Goal: Navigation & Orientation: Find specific page/section

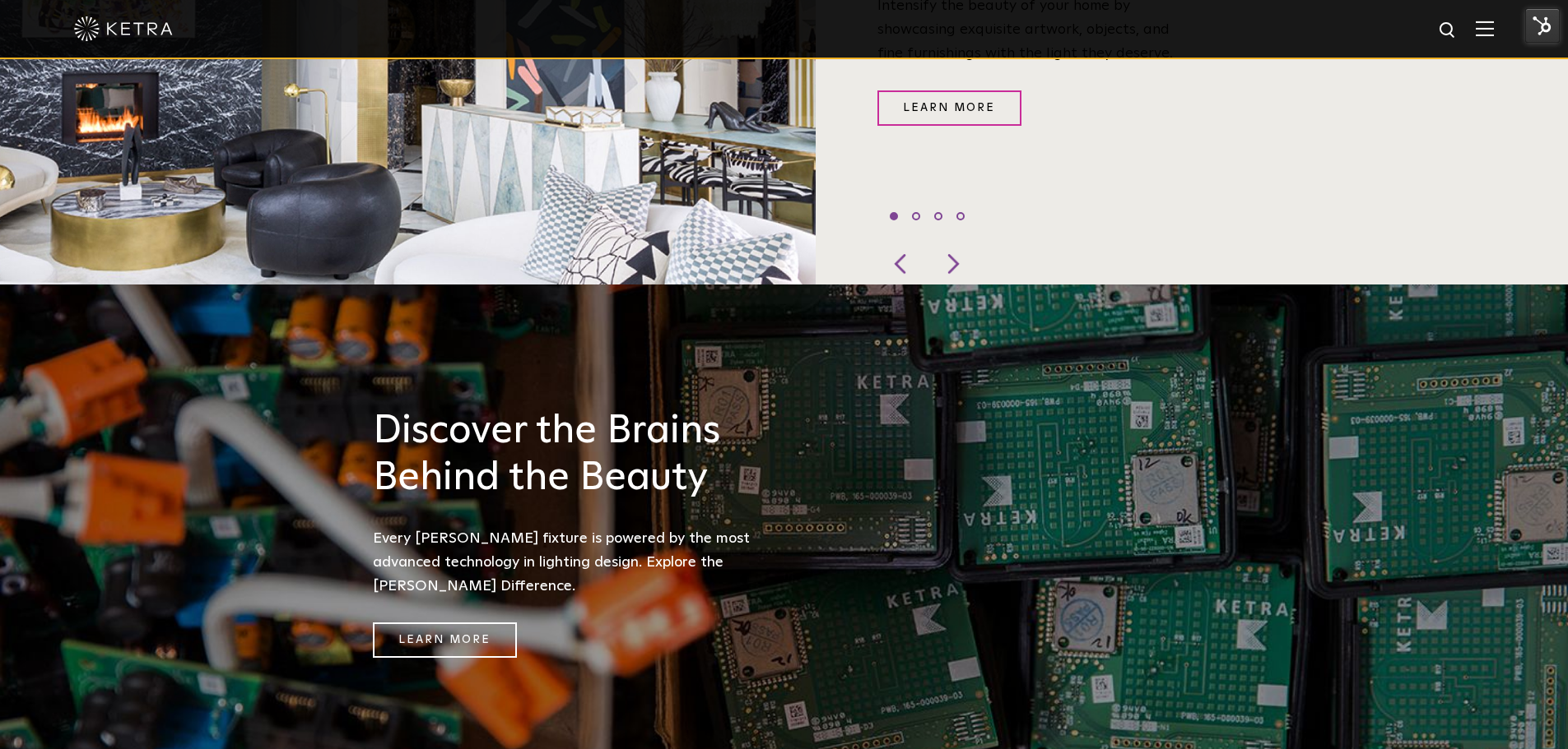
scroll to position [993, 0]
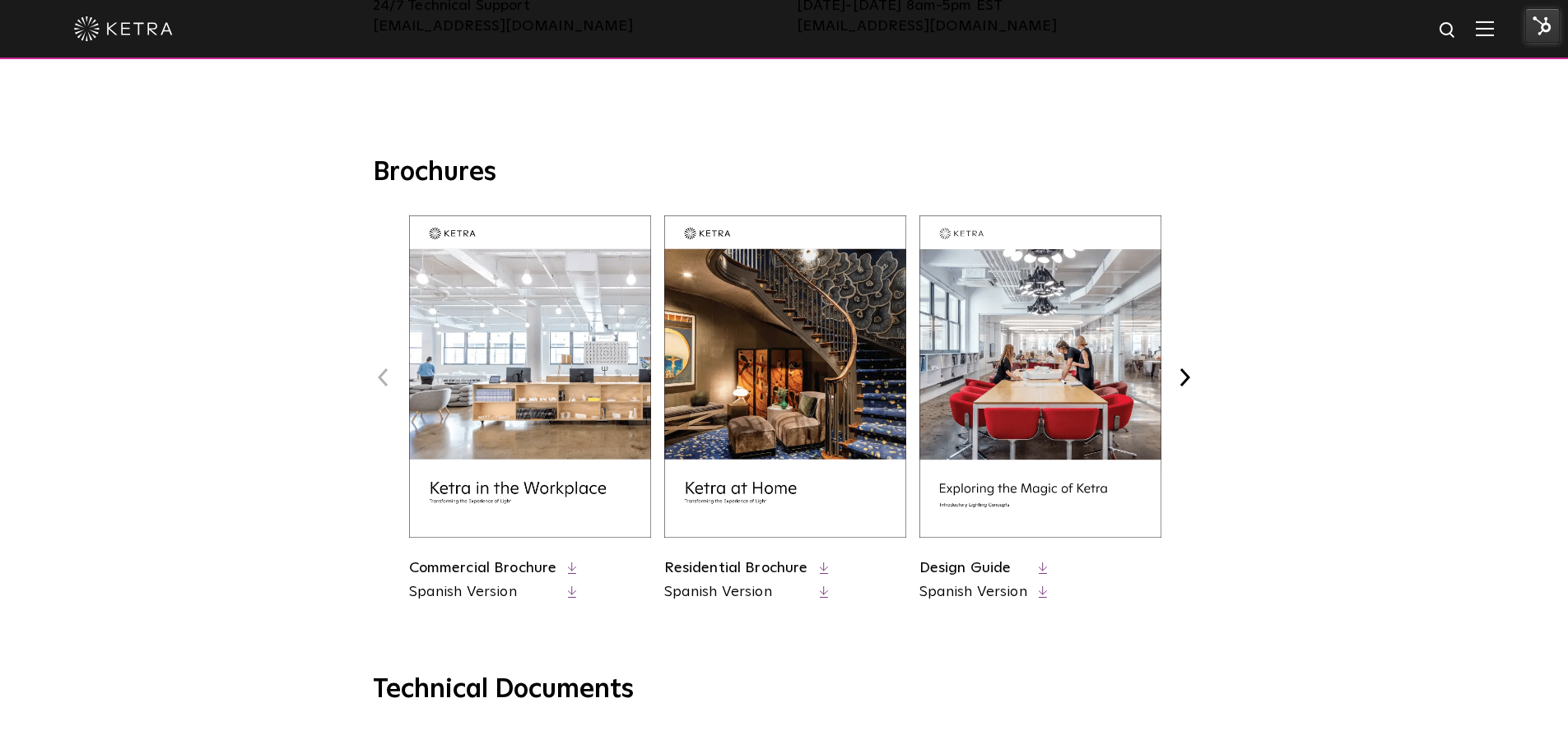
scroll to position [407, 0]
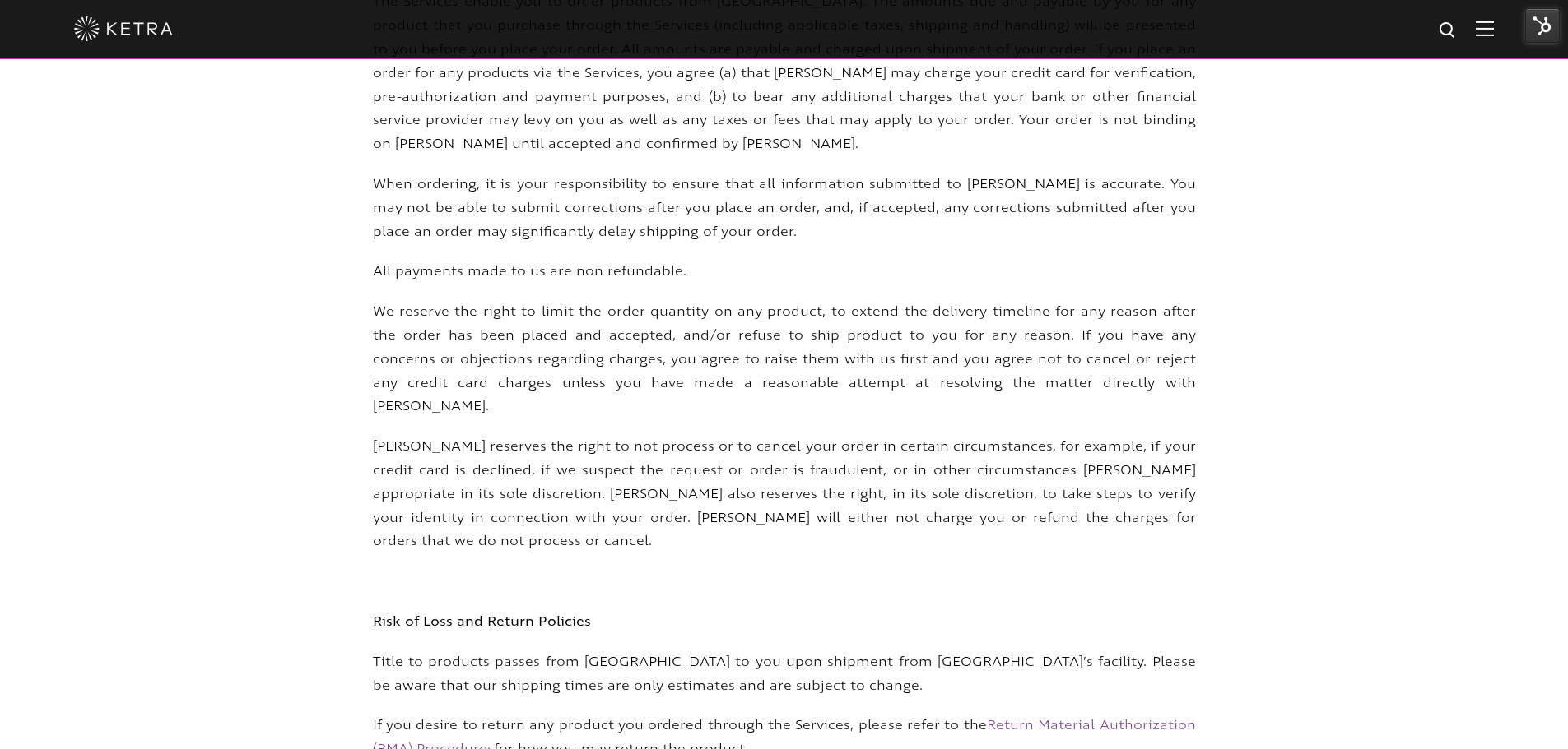
scroll to position [1970, 0]
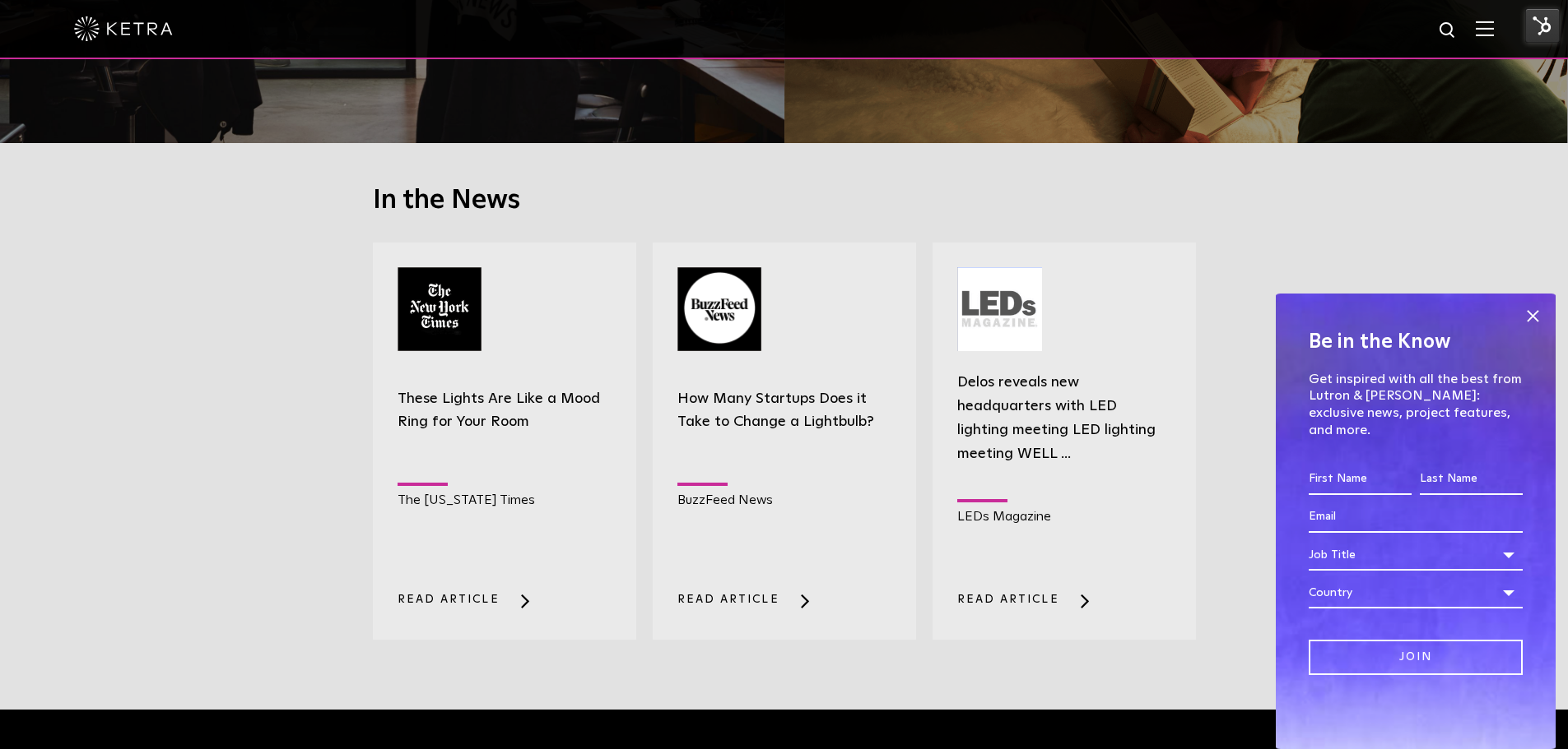
scroll to position [2132, 0]
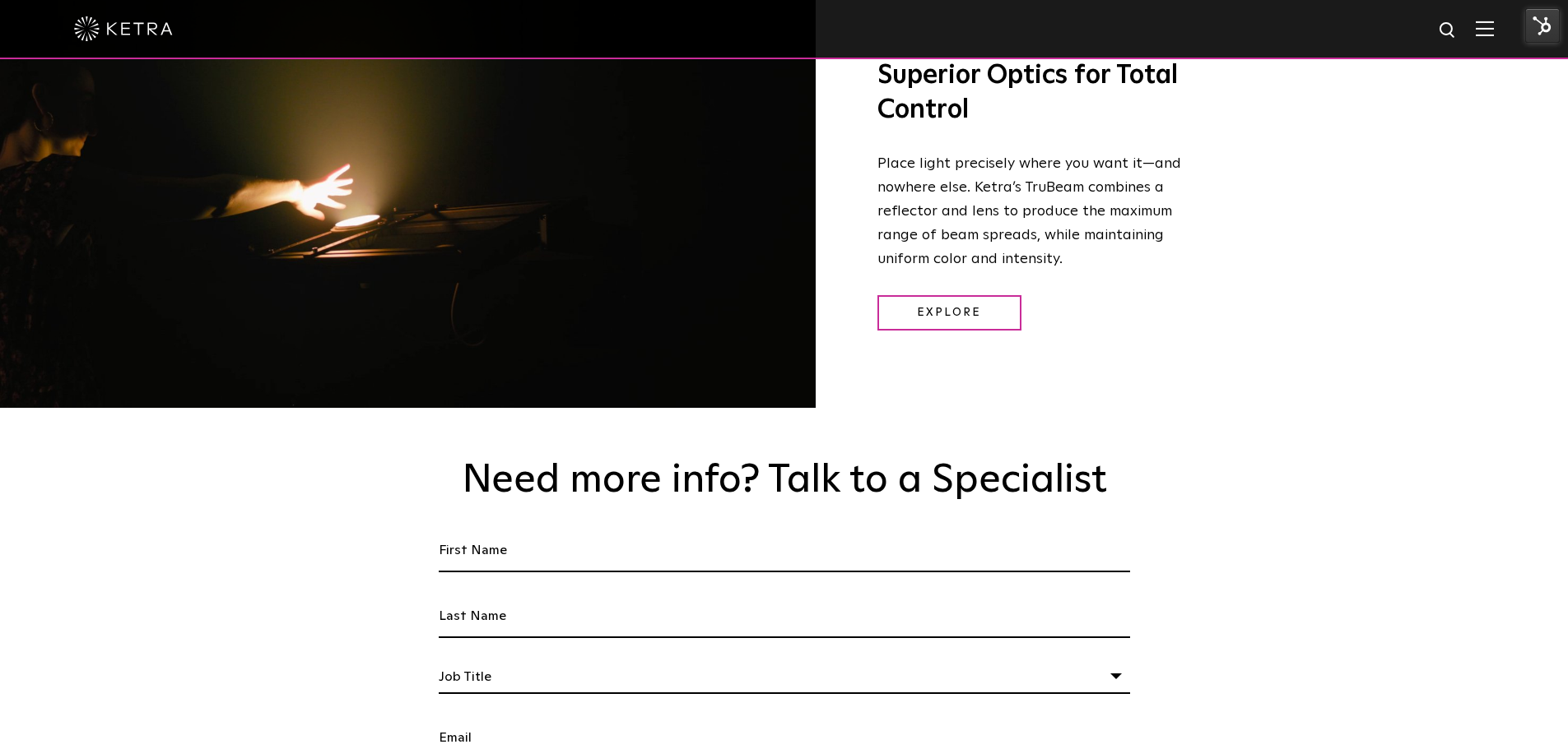
scroll to position [2345, 0]
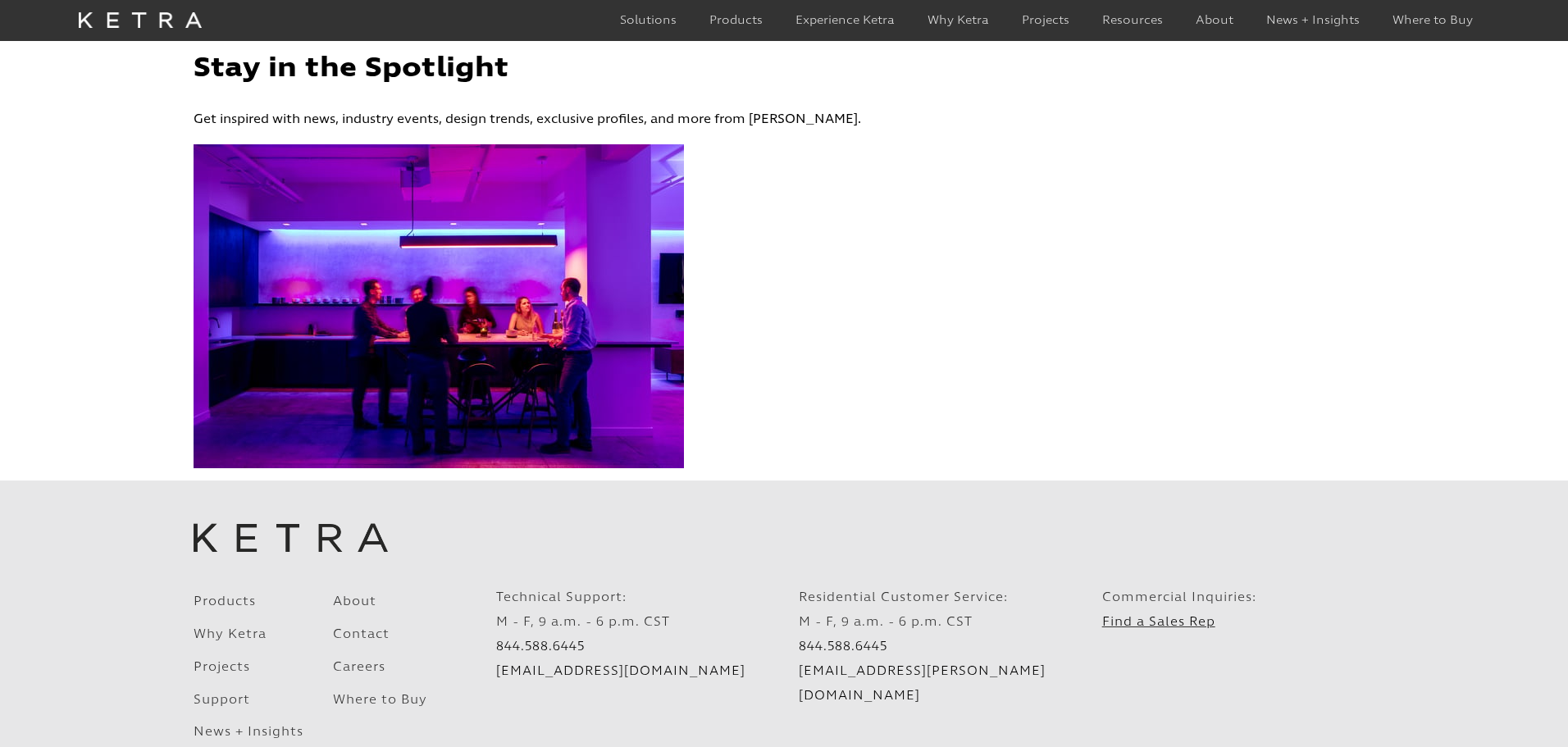
select select "I'm a"
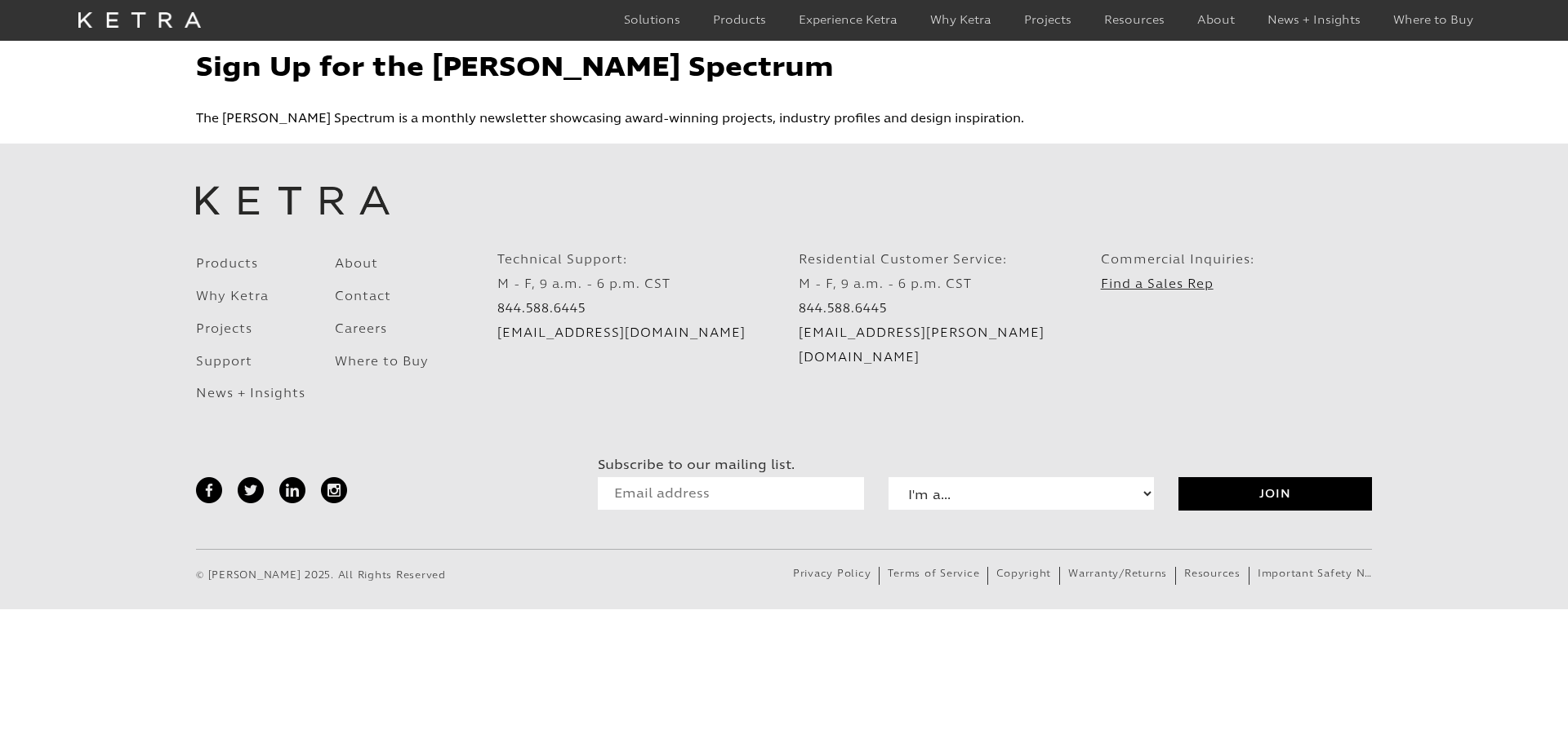
select select "I'm a"
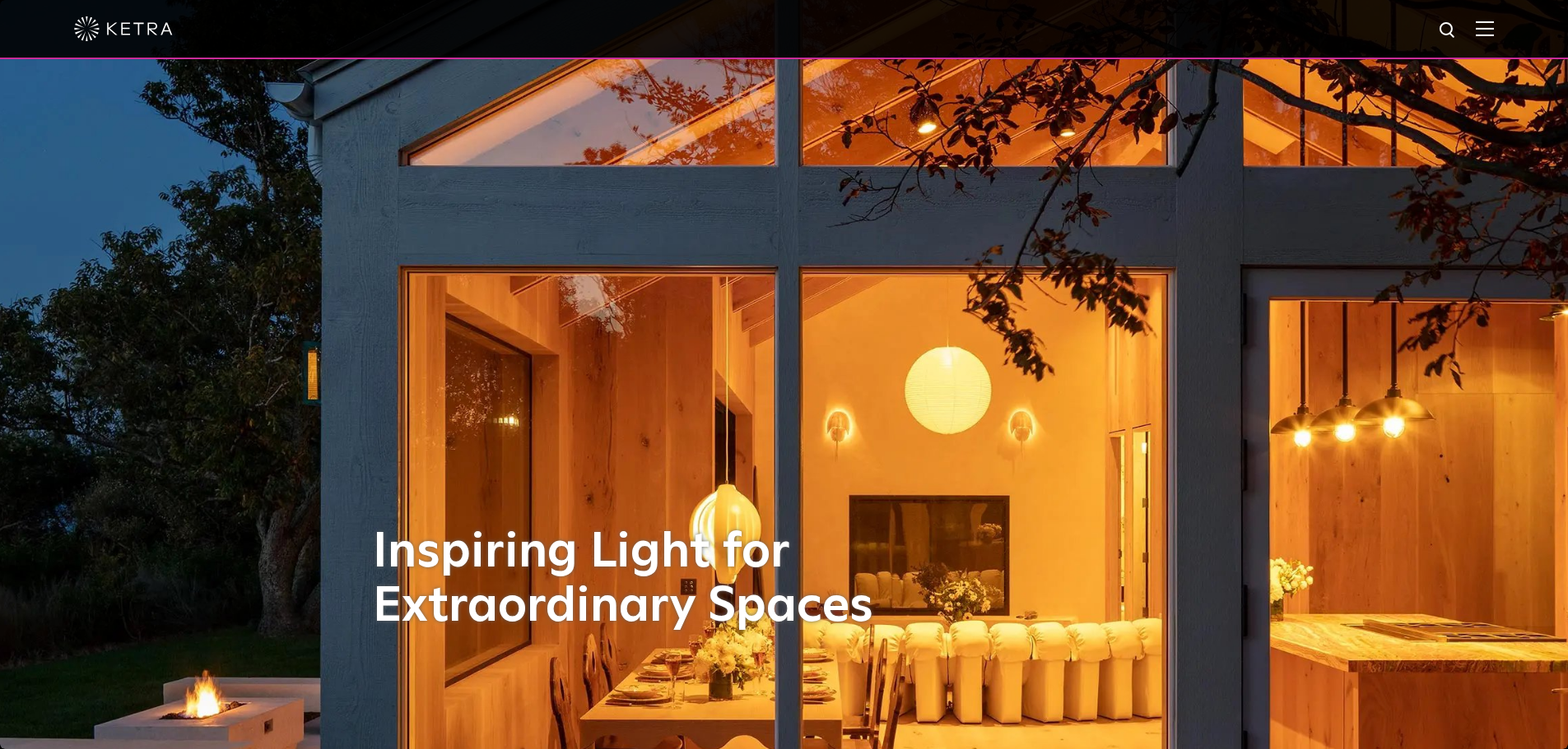
click at [1506, 39] on div at bounding box center [784, 29] width 1568 height 59
click at [1506, 32] on div at bounding box center [784, 29] width 1568 height 59
click at [1493, 28] on img at bounding box center [1485, 28] width 18 height 16
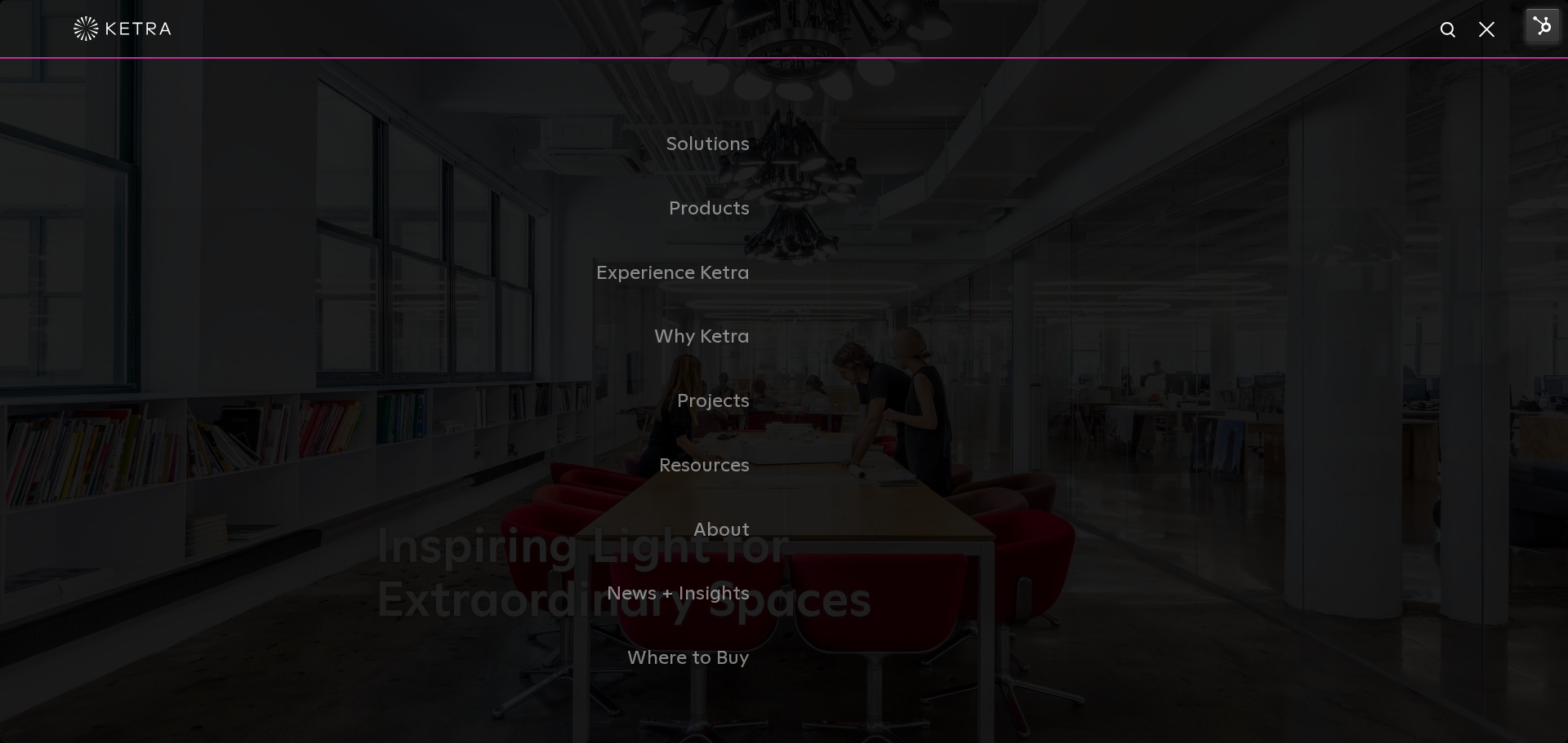
click at [1483, 35] on span at bounding box center [1485, 28] width 18 height 17
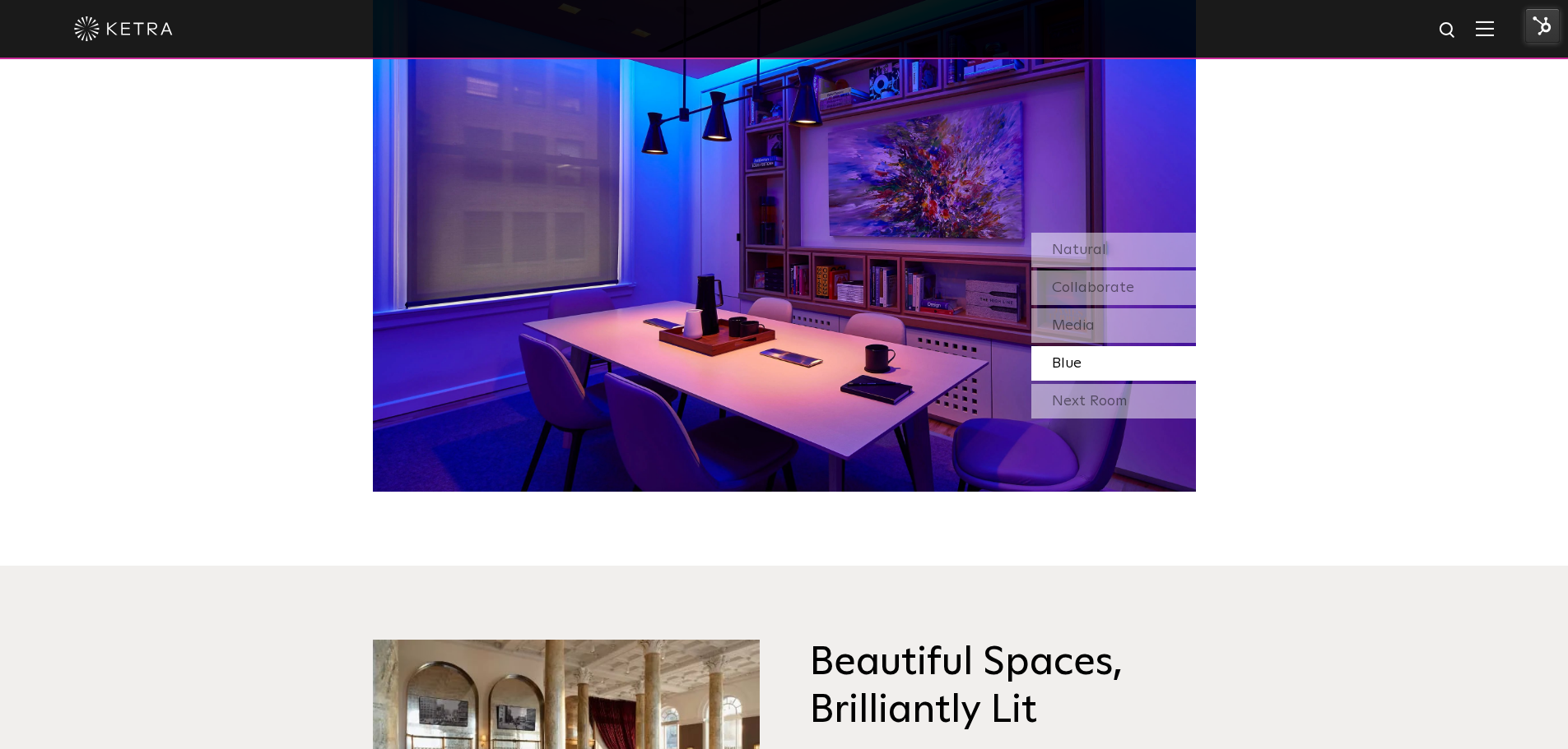
scroll to position [1643, 0]
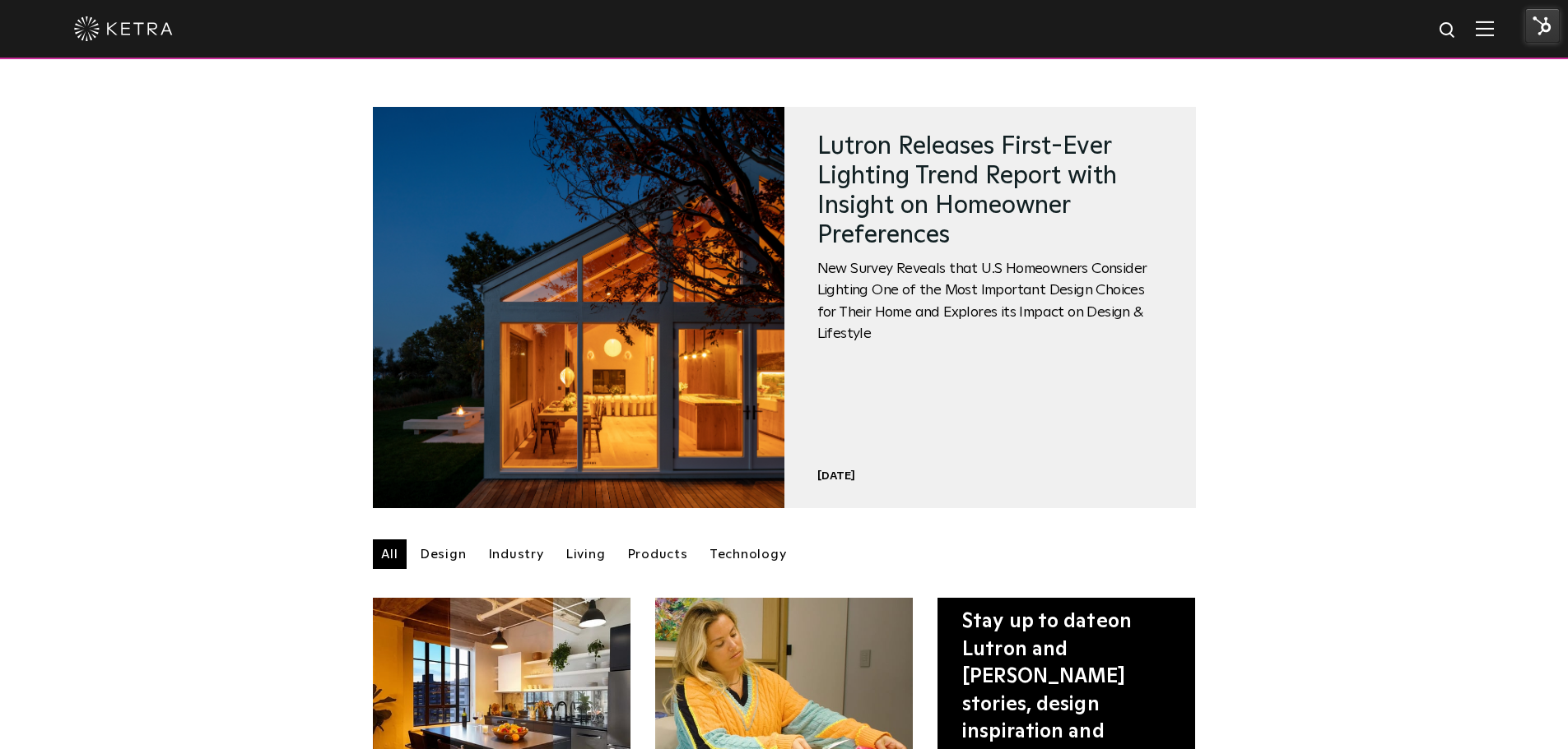
click at [1538, 26] on img at bounding box center [1542, 25] width 34 height 34
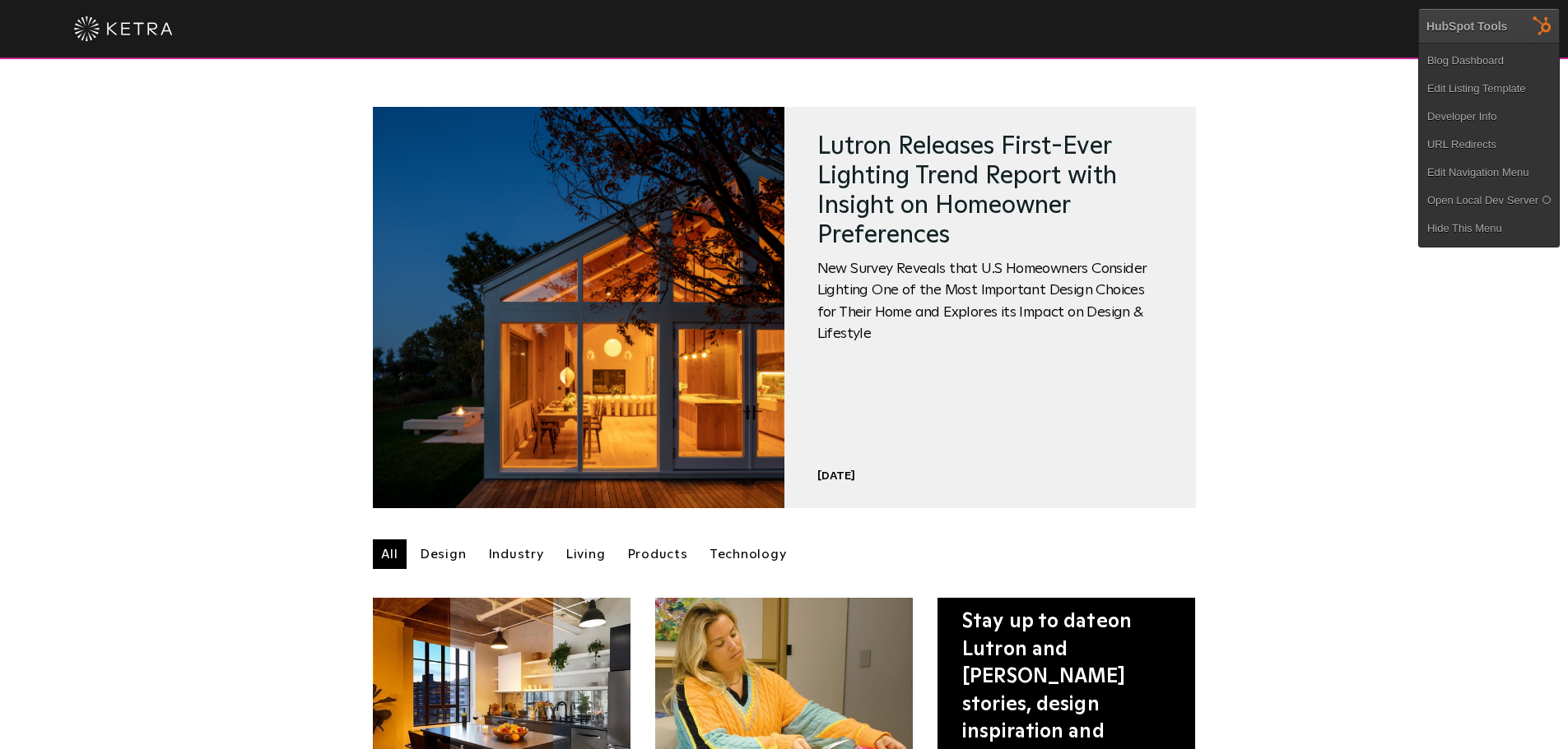
click at [1321, 182] on div "News + Insights Featured Lutron Releases First-Ever Lighting Trend Report with …" at bounding box center [784, 307] width 1568 height 401
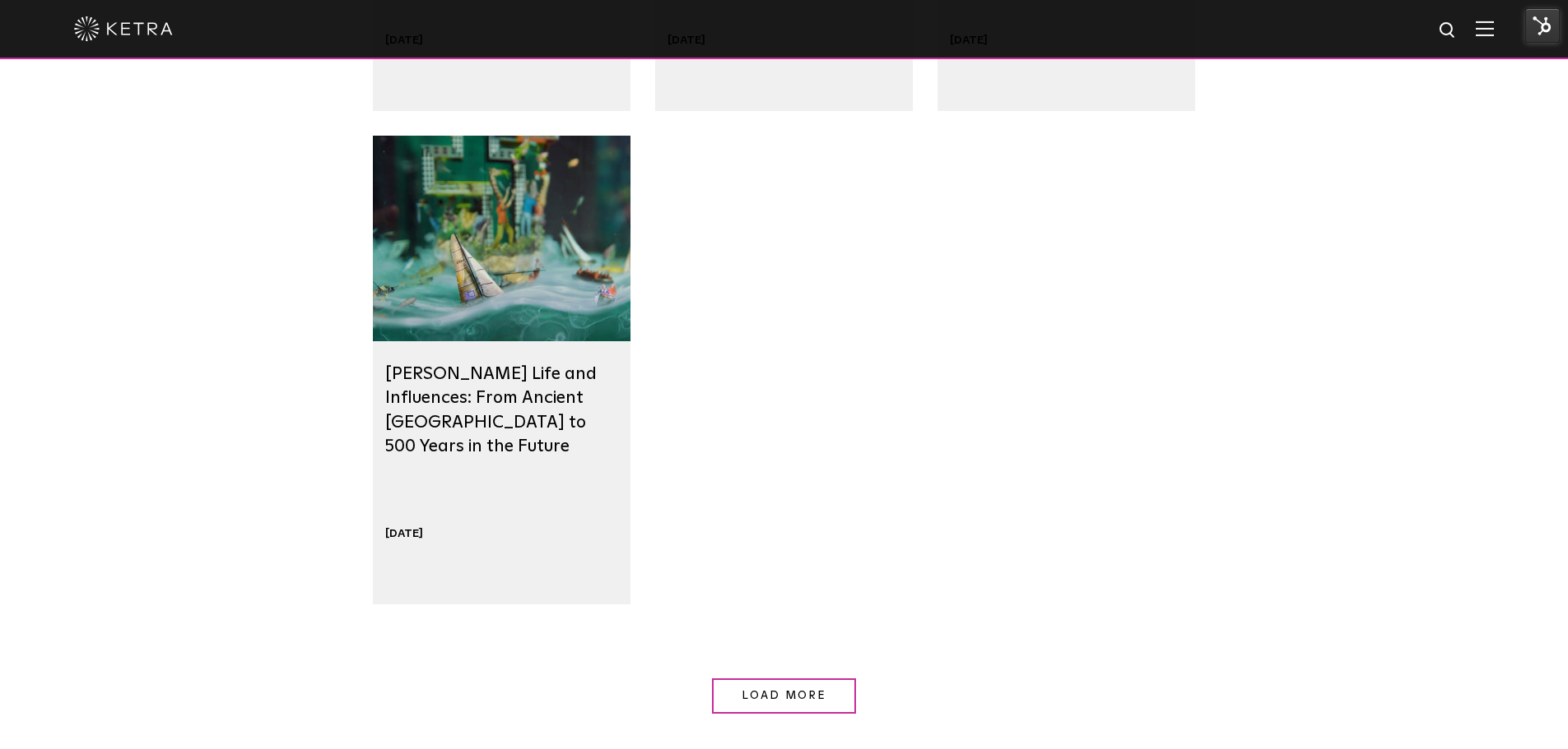
scroll to position [1452, 0]
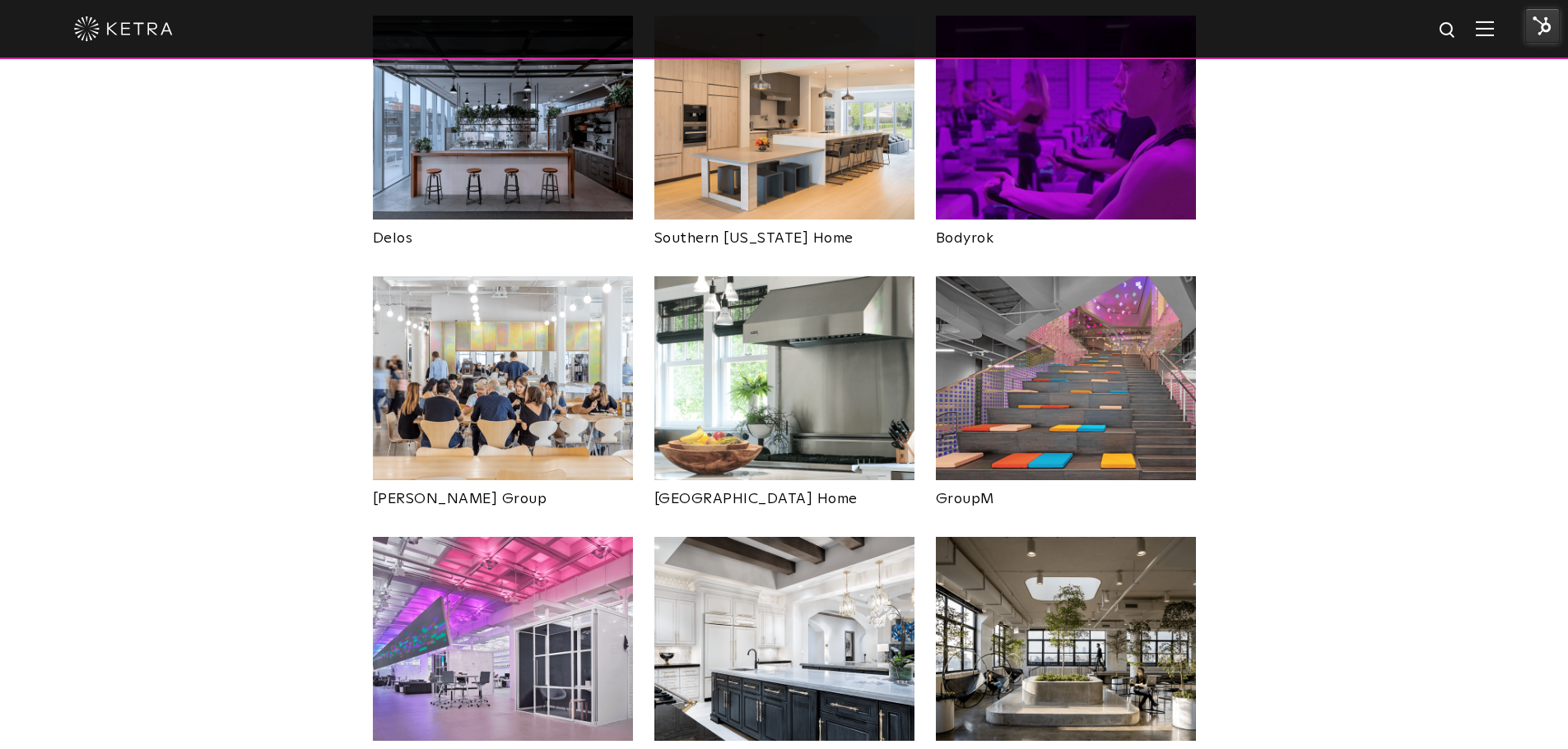
scroll to position [2624, 0]
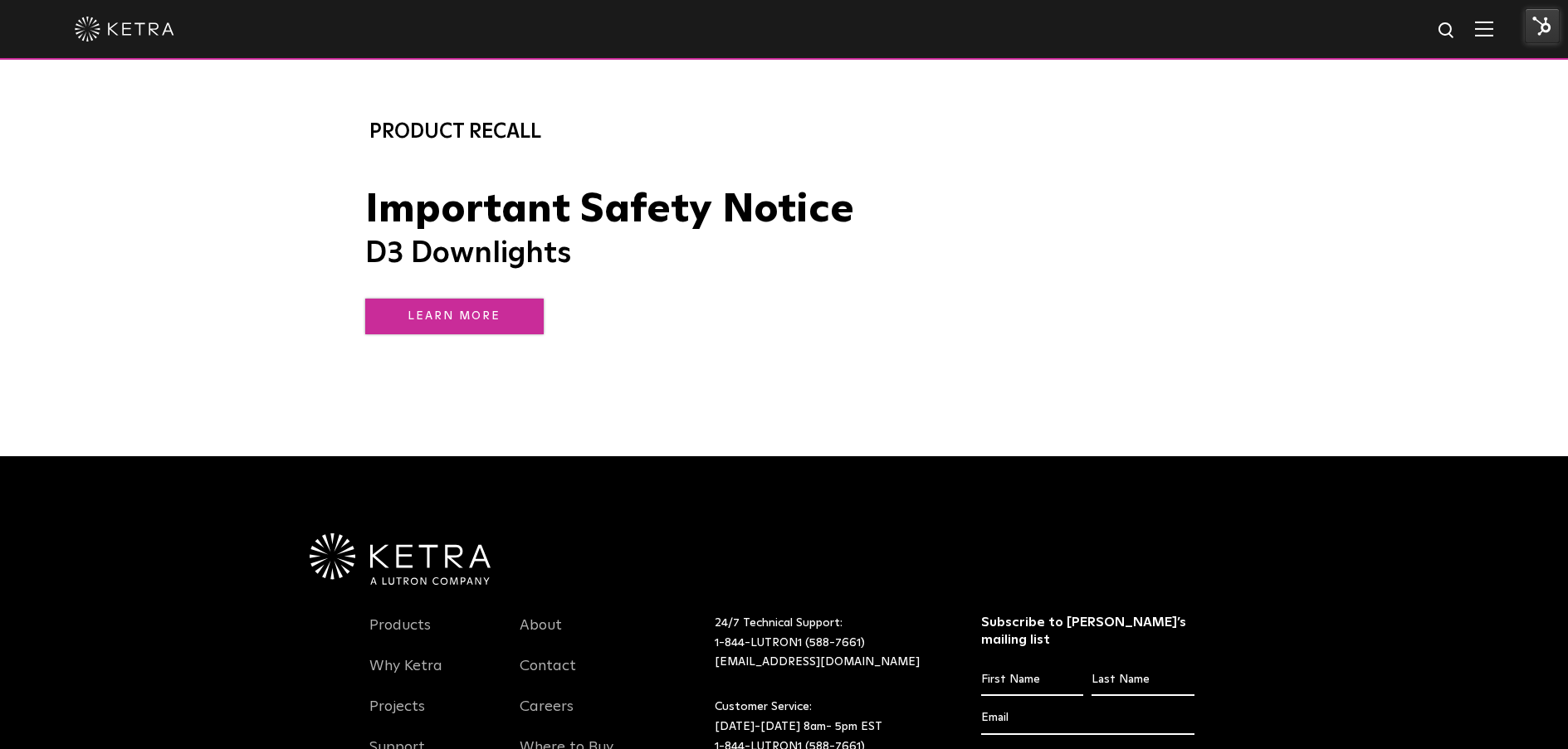
click at [462, 317] on link "LEARN MORE" at bounding box center [454, 316] width 178 height 35
